Goal: Task Accomplishment & Management: Manage account settings

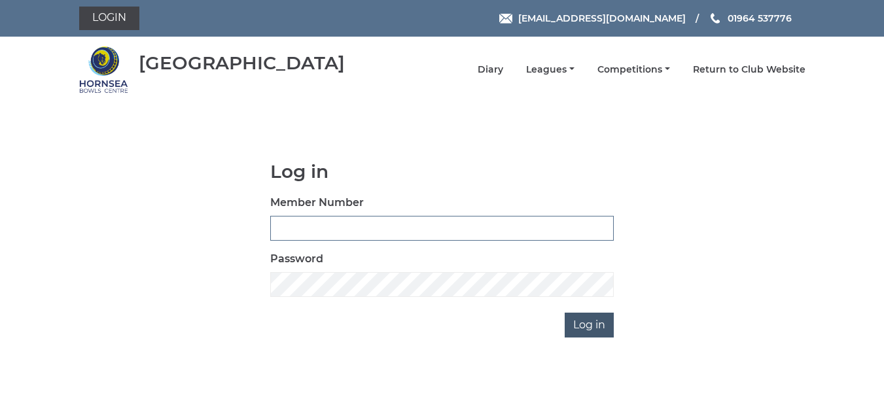
type input "0165"
click at [585, 323] on input "Log in" at bounding box center [589, 325] width 49 height 25
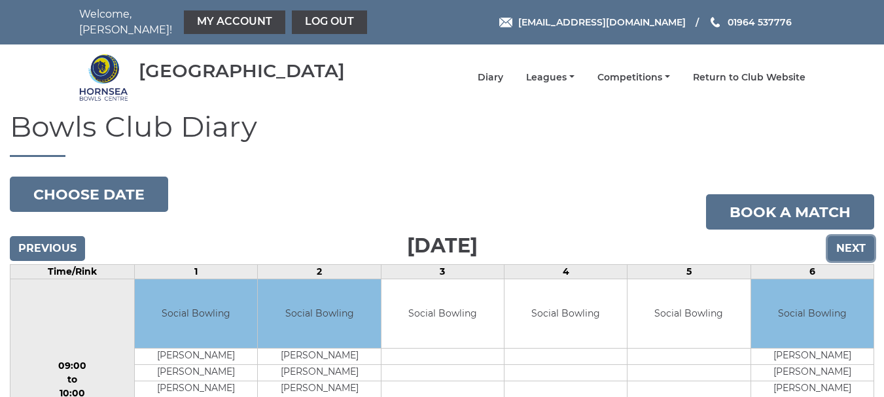
click at [856, 238] on input "Next" at bounding box center [851, 248] width 46 height 25
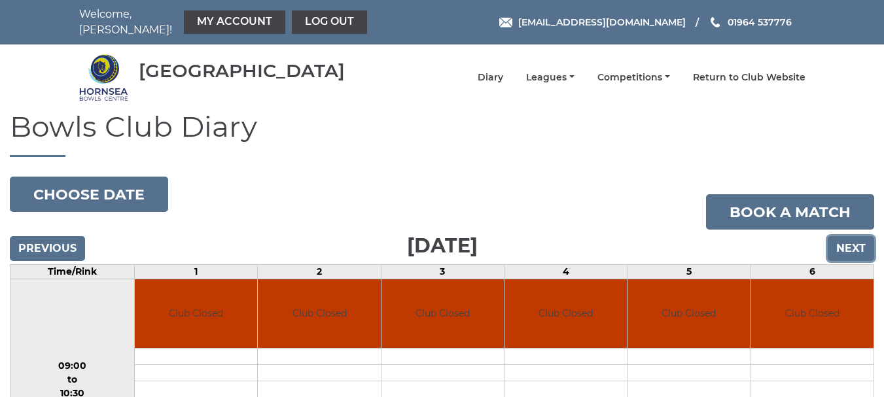
click at [854, 236] on input "Next" at bounding box center [851, 248] width 46 height 25
click at [851, 236] on input "Next" at bounding box center [851, 248] width 46 height 25
click at [852, 237] on input "Next" at bounding box center [851, 248] width 46 height 25
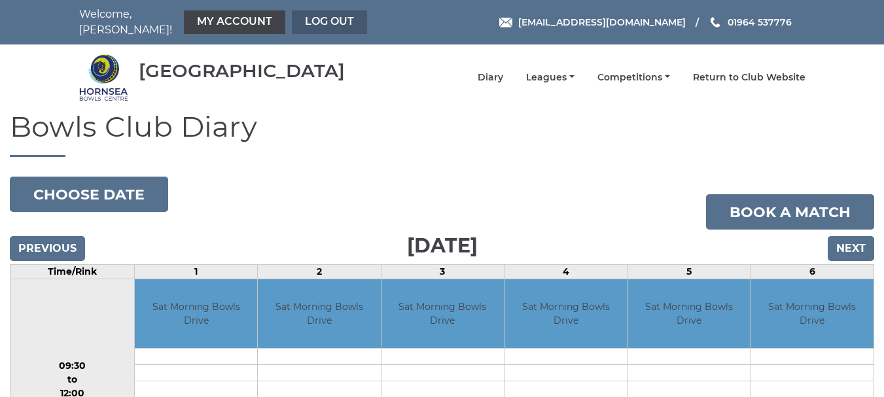
click at [316, 14] on link "Log out" at bounding box center [329, 22] width 75 height 24
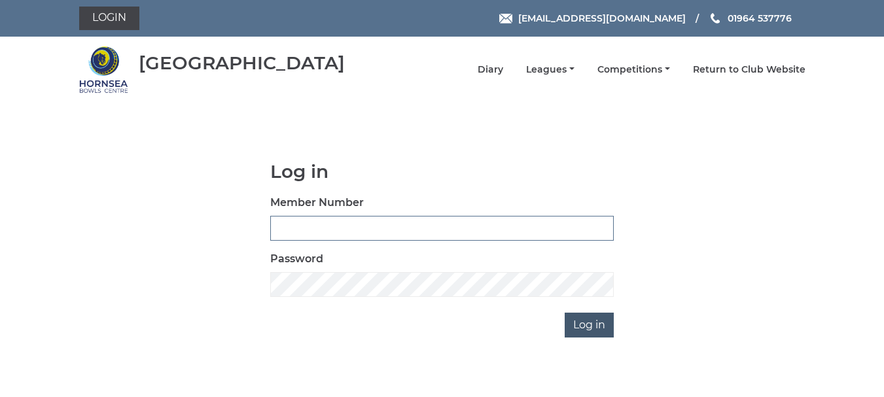
type input "0165"
click at [588, 323] on input "Log in" at bounding box center [589, 325] width 49 height 25
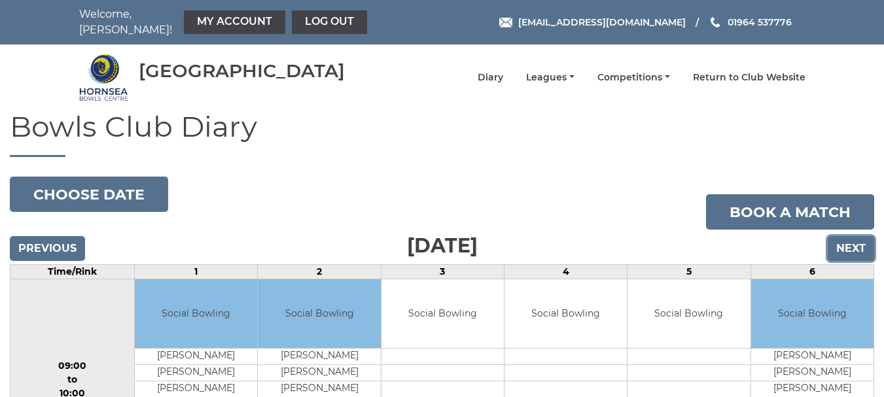
click at [854, 236] on input "Next" at bounding box center [851, 248] width 46 height 25
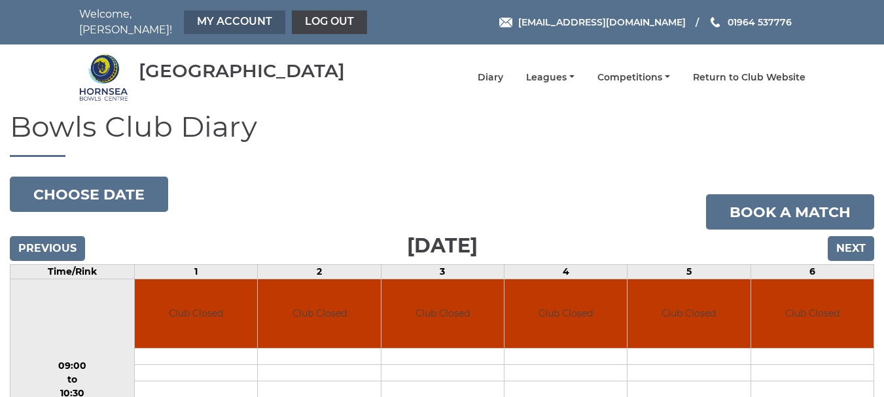
click at [207, 11] on link "My Account" at bounding box center [234, 22] width 101 height 24
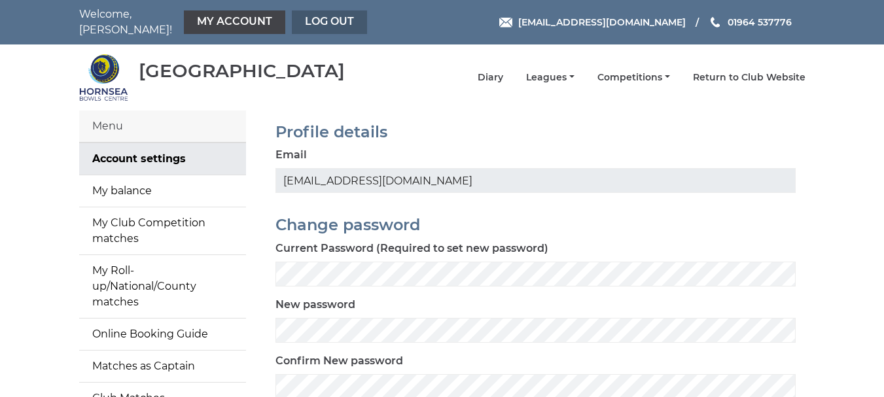
click at [313, 16] on link "Log out" at bounding box center [329, 22] width 75 height 24
